Goal: Transaction & Acquisition: Purchase product/service

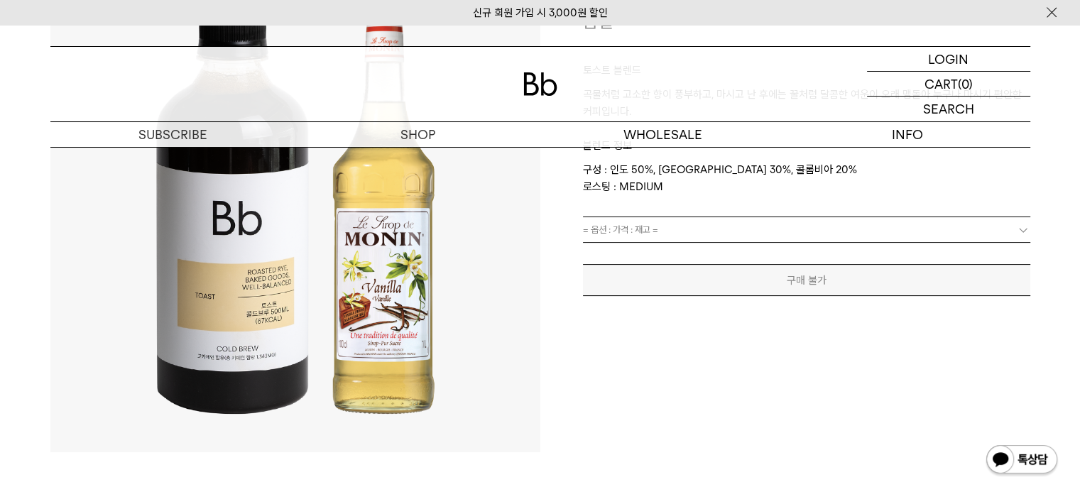
drag, startPoint x: 0, startPoint y: 0, endPoint x: 1030, endPoint y: 242, distance: 1057.7
click at [1013, 225] on link "= 옵션 : 가격 : 재고 =" at bounding box center [806, 229] width 447 height 25
click at [1022, 227] on b at bounding box center [1023, 230] width 14 height 14
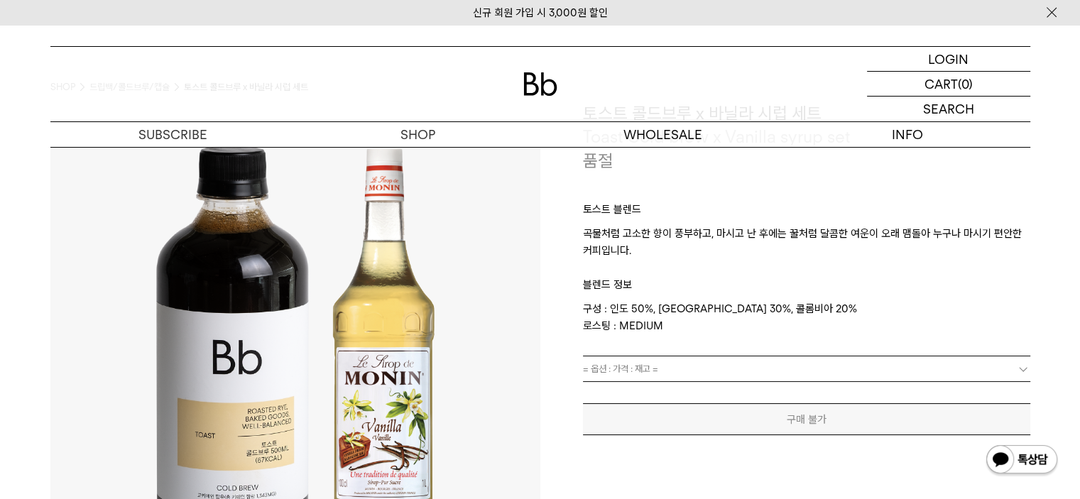
scroll to position [142, 0]
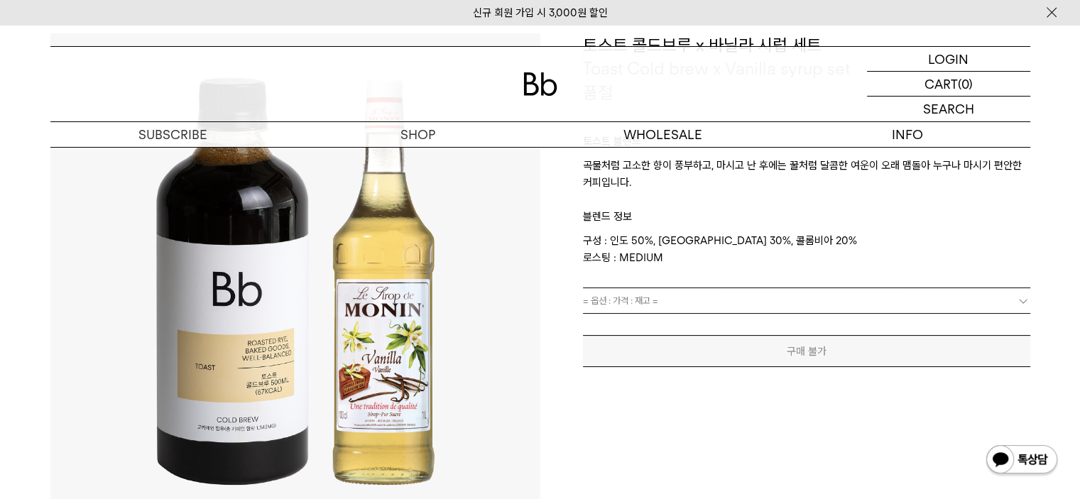
click at [1012, 304] on link "= 옵션 : 가격 : 재고 =" at bounding box center [806, 300] width 447 height 25
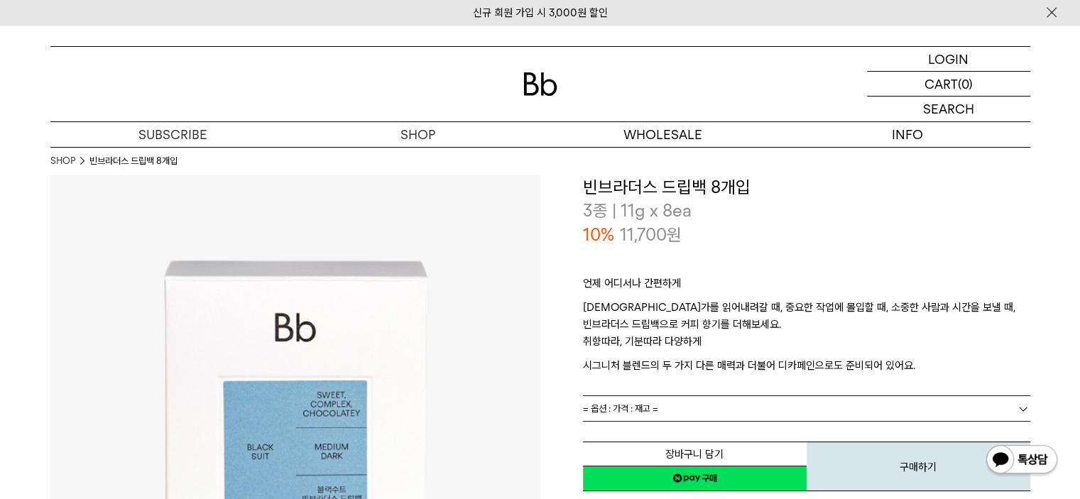
click at [850, 410] on link "= 옵션 : 가격 : 재고 =" at bounding box center [806, 408] width 447 height 25
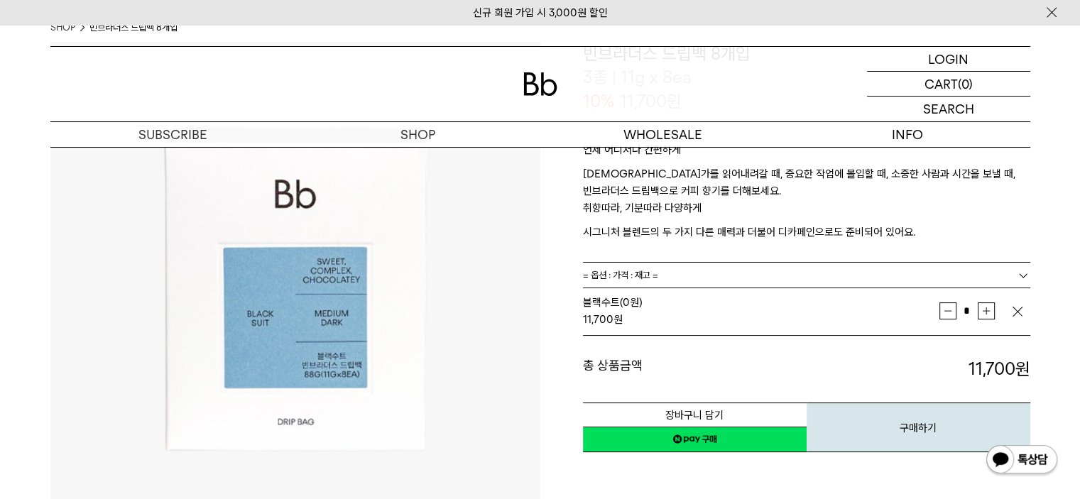
scroll to position [213, 0]
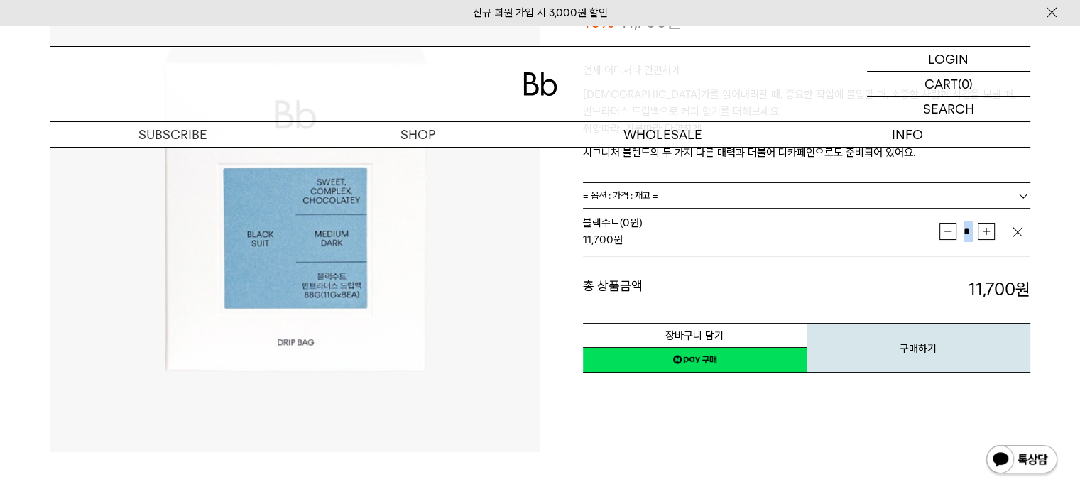
click at [994, 228] on td "* 증가 감소" at bounding box center [974, 232] width 71 height 36
click at [991, 231] on button "증가" at bounding box center [986, 231] width 17 height 17
click at [988, 234] on button "증가" at bounding box center [986, 231] width 17 height 17
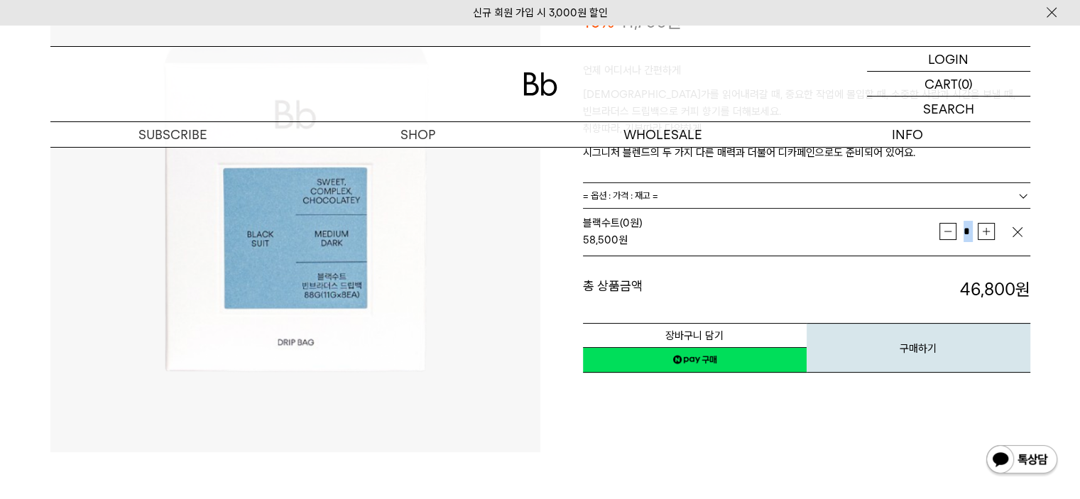
click at [988, 234] on button "증가" at bounding box center [986, 231] width 17 height 17
click at [989, 236] on button "증가" at bounding box center [986, 231] width 17 height 17
type input "*"
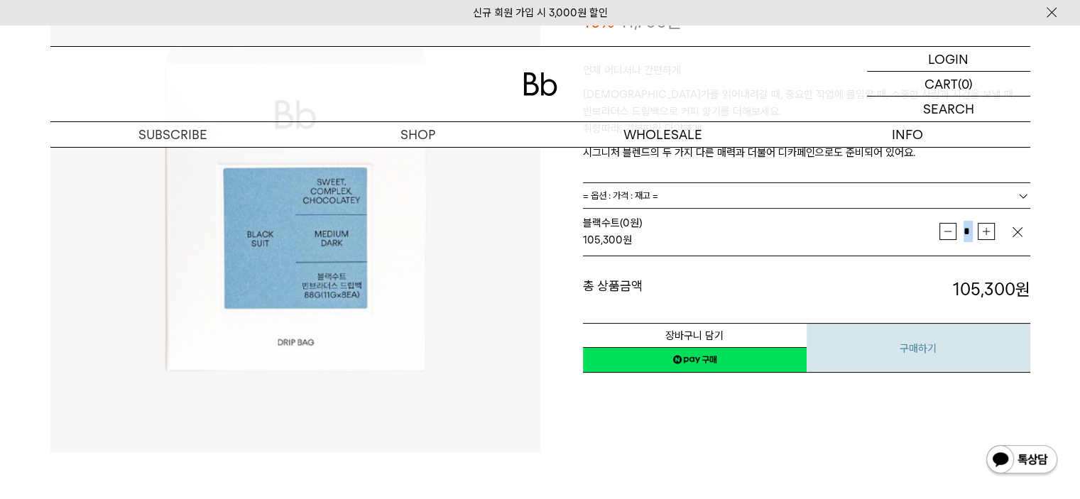
click at [1013, 235] on img "button" at bounding box center [1017, 232] width 14 height 14
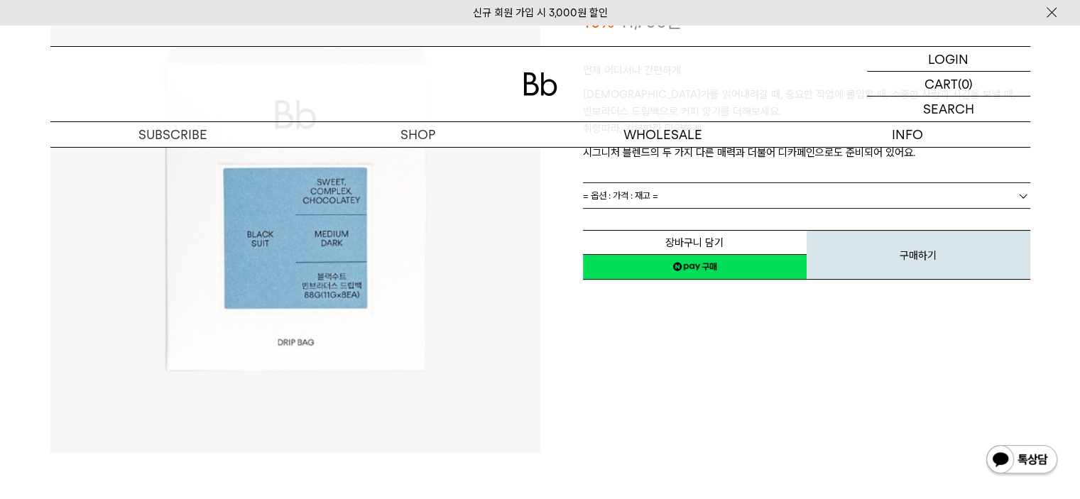
click at [1028, 241] on button "구매하기" at bounding box center [919, 255] width 224 height 50
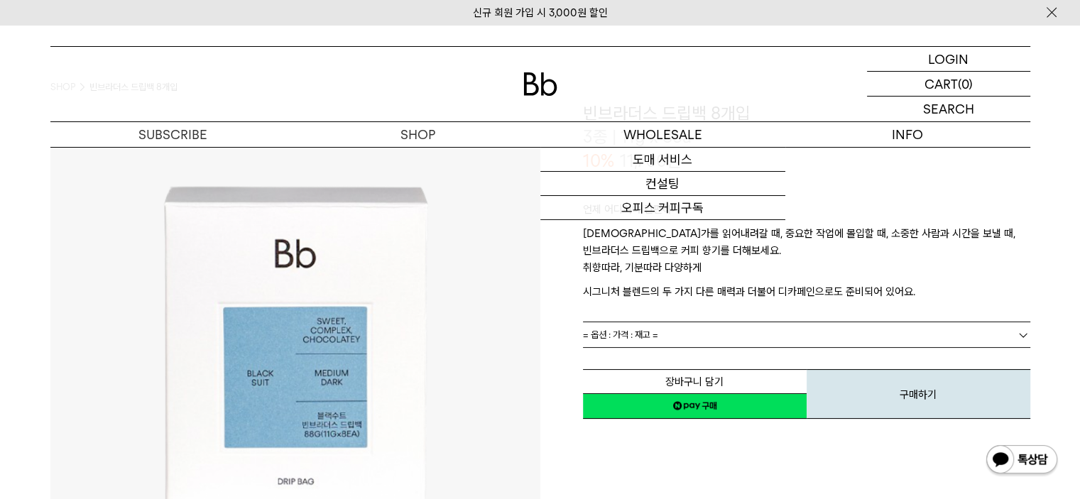
scroll to position [0, 0]
